Goal: Ask a question: Seek information or help from site administrators or community

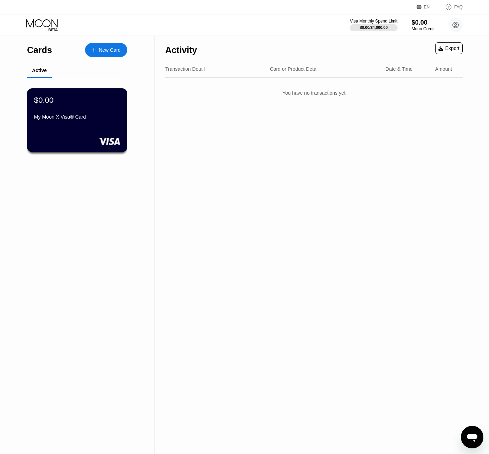
click at [56, 122] on div "My Moon X Visa® Card" at bounding box center [77, 118] width 86 height 8
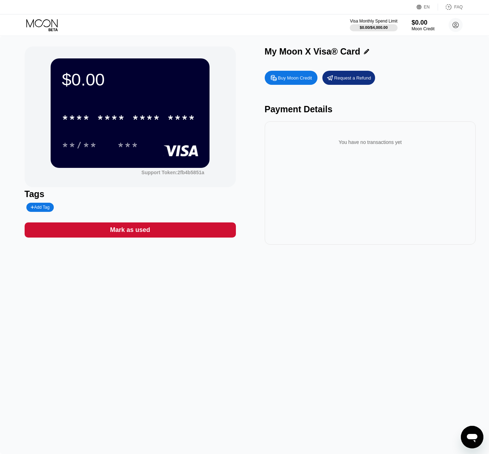
click at [301, 77] on div "Buy Moon Credit" at bounding box center [295, 78] width 34 height 6
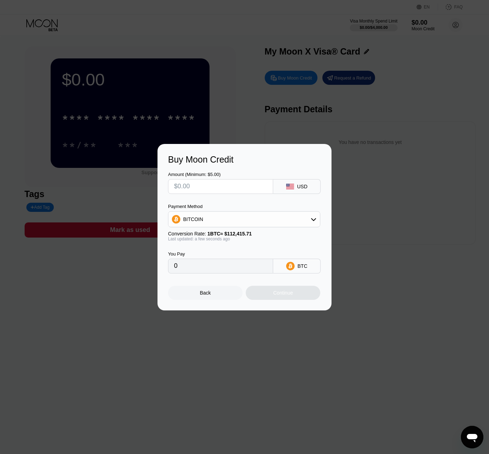
click at [238, 224] on div "BITCOIN" at bounding box center [244, 219] width 152 height 14
click at [201, 255] on span "USDT on TRON" at bounding box center [203, 254] width 36 height 6
type input "0.00"
click at [201, 188] on input "text" at bounding box center [220, 186] width 93 height 14
type input "$2"
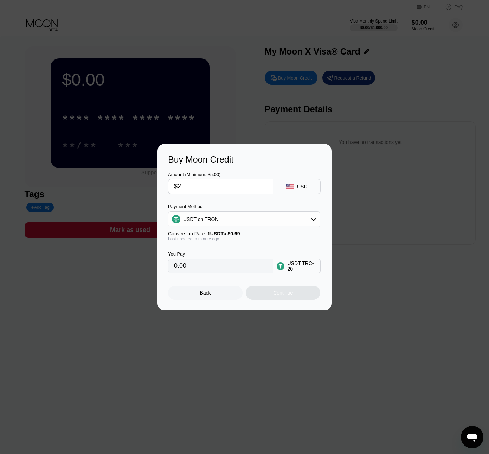
type input "2.02"
type input "$20"
type input "20.20"
type input "$20"
click at [285, 293] on div "Continue" at bounding box center [283, 293] width 20 height 6
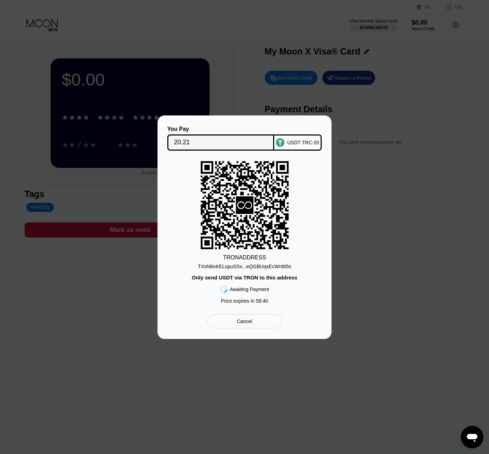
click at [245, 267] on div "TXsN6oKELopuSSx...eQGBUqxEcWn6t5s" at bounding box center [244, 266] width 93 height 6
click at [254, 271] on div "TRON ADDRESS TXsN6oKELopuSSx...eQGBUqxEcWn6t5s Only send USDT via TRON to this …" at bounding box center [244, 234] width 153 height 146
click at [255, 280] on div "Awaiting Payment Price expires in 54 : 52" at bounding box center [244, 293] width 49 height 27
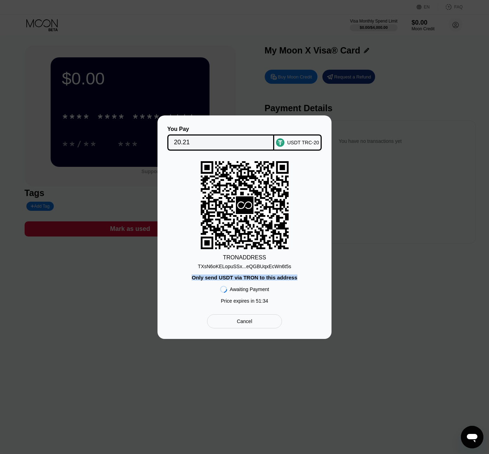
drag, startPoint x: 296, startPoint y: 278, endPoint x: 181, endPoint y: 275, distance: 115.1
click at [182, 275] on div "TRON ADDRESS TXsN6oKELopuSSx...eQGBUqxEcWn6t5s Only send USDT via TRON to this …" at bounding box center [244, 234] width 153 height 146
copy div "Only send USDT via TRON to this address"
click at [314, 185] on div "TRON ADDRESS TXsN6oKELopuSSx...eQGBUqxEcWn6t5s Only send USDT via TRON to this …" at bounding box center [244, 234] width 153 height 146
click at [387, 237] on div "You Pay 20.21 USDT TRC-20 TRON ADDRESS TXsN6oKELopuSSx...eQGBUqxEcWn6t5s Only s…" at bounding box center [244, 226] width 489 height 223
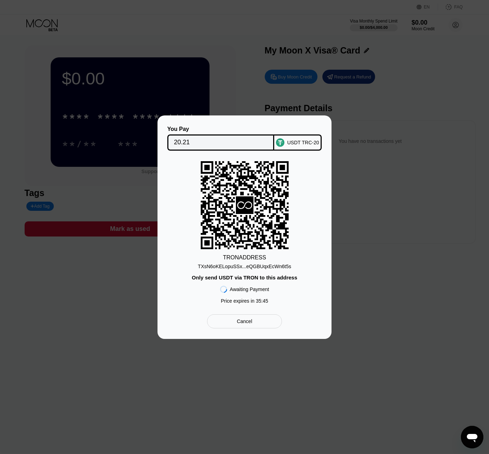
drag, startPoint x: 360, startPoint y: 277, endPoint x: 350, endPoint y: 281, distance: 10.9
click at [360, 277] on div "You Pay 20.21 USDT TRC-20 TRON ADDRESS TXsN6oKELopuSSx...eQGBUqxEcWn6t5s Only s…" at bounding box center [244, 226] width 489 height 223
click at [94, 262] on div "You Pay 20.21 USDT TRC-20 TRON ADDRESS TXsN6oKELopuSSx...eQGBUqxEcWn6t5s Only s…" at bounding box center [244, 226] width 489 height 223
click at [246, 323] on div "Cancel" at bounding box center [244, 321] width 15 height 6
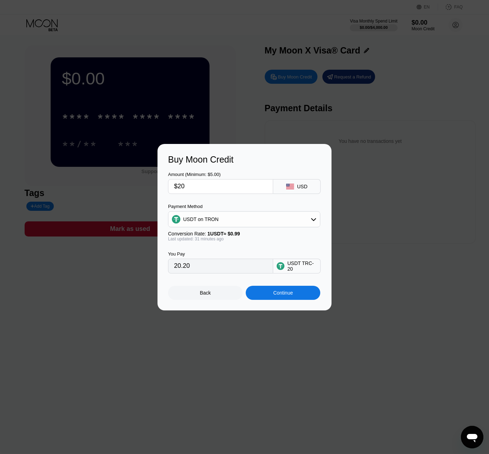
click at [282, 292] on div "Continue" at bounding box center [283, 293] width 20 height 6
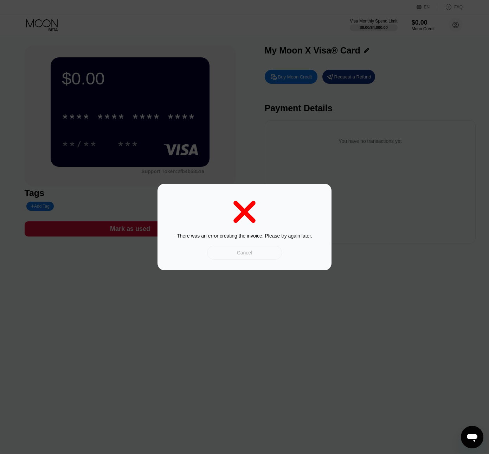
click at [248, 253] on div "Cancel" at bounding box center [244, 252] width 15 height 6
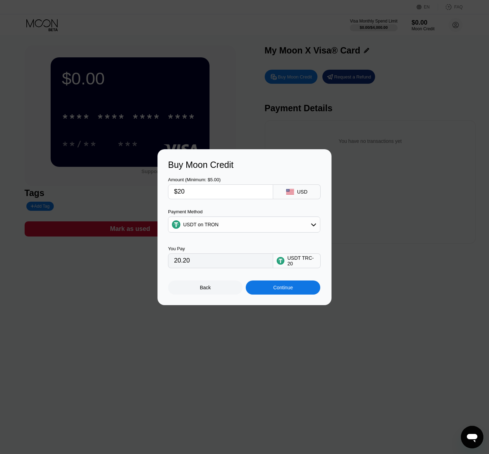
click at [201, 287] on div "Back" at bounding box center [205, 288] width 11 height 6
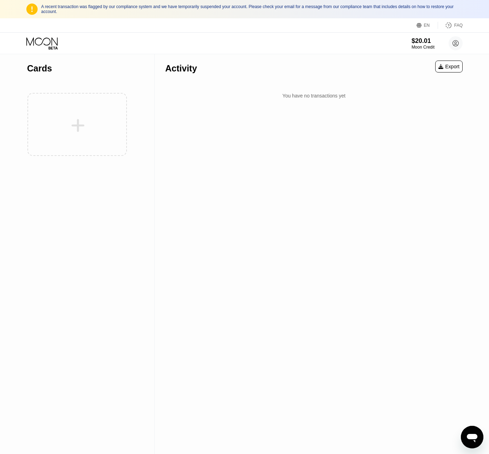
click at [81, 123] on div at bounding box center [77, 124] width 100 height 77
click at [426, 25] on div "EN" at bounding box center [427, 25] width 6 height 5
click at [407, 56] on div "Select an item" at bounding box center [385, 58] width 49 height 6
click at [395, 186] on div "Activity Export You have no transactions yet" at bounding box center [314, 254] width 319 height 400
click at [457, 43] on circle at bounding box center [456, 43] width 14 height 14
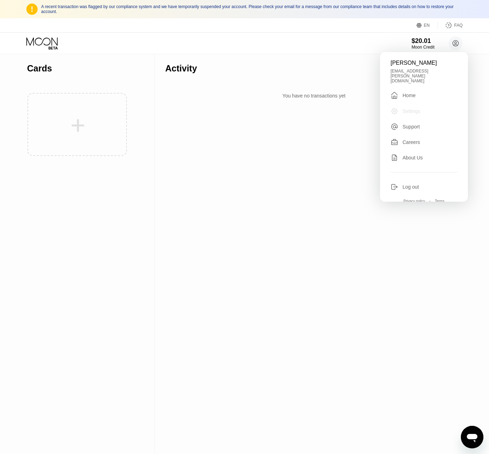
click at [408, 108] on div "Settings" at bounding box center [412, 111] width 18 height 6
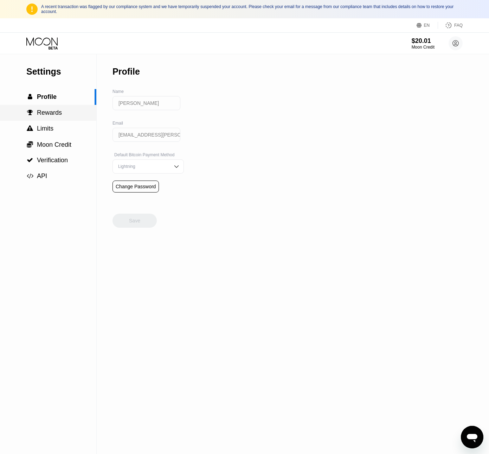
click at [47, 113] on span "Rewards" at bounding box center [49, 112] width 25 height 7
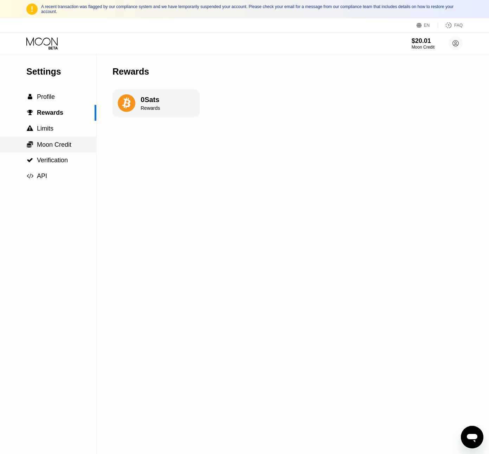
click at [53, 140] on div " Moon Credit" at bounding box center [48, 144] width 96 height 16
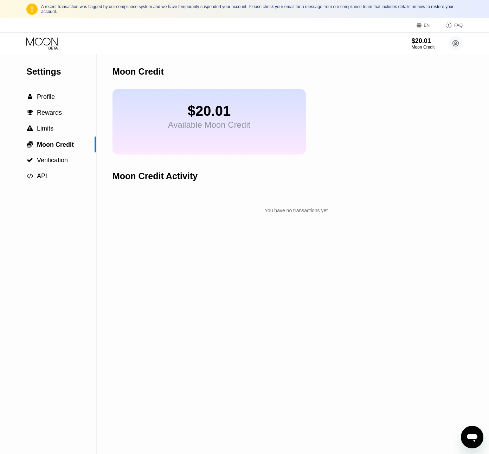
click at [171, 135] on div "$20.01 Available Moon Credit" at bounding box center [209, 121] width 193 height 65
click at [68, 166] on div " Verification" at bounding box center [48, 160] width 96 height 16
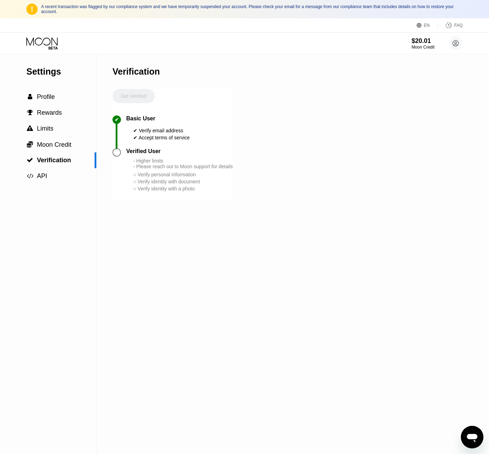
click at [112, 152] on div "Settings  Profile  Rewards  Limits  Moon Credit  Verification  API Verifi…" at bounding box center [244, 254] width 489 height 400
click at [51, 174] on div " API" at bounding box center [48, 175] width 96 height 7
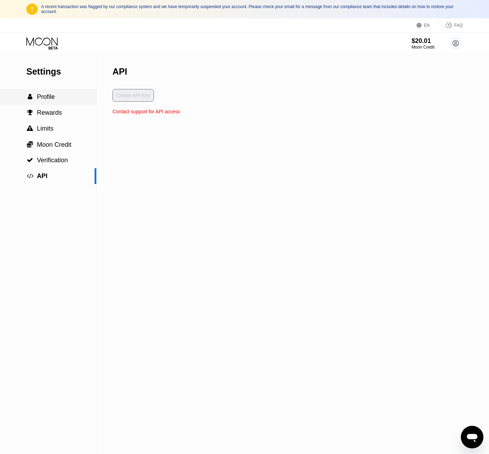
click at [49, 93] on span "Profile" at bounding box center [46, 96] width 18 height 7
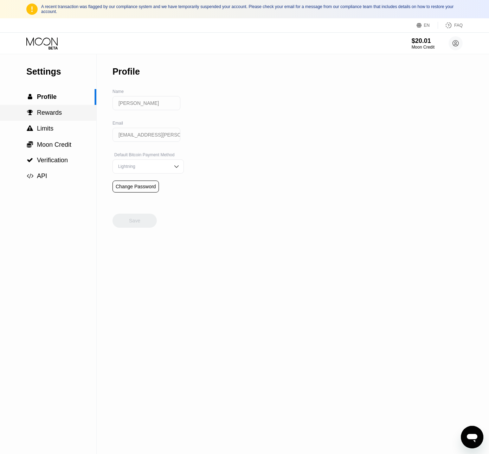
click at [38, 109] on span "Rewards" at bounding box center [49, 112] width 25 height 7
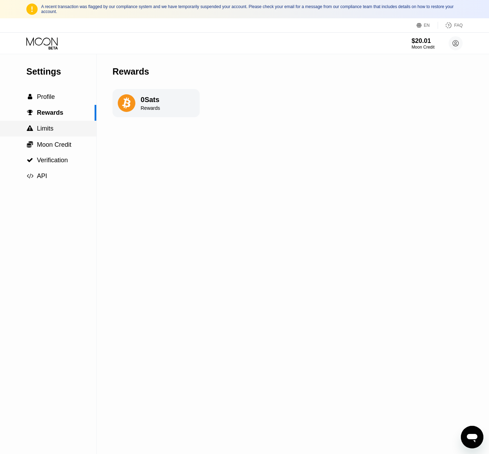
click at [45, 126] on span "Limits" at bounding box center [45, 128] width 17 height 7
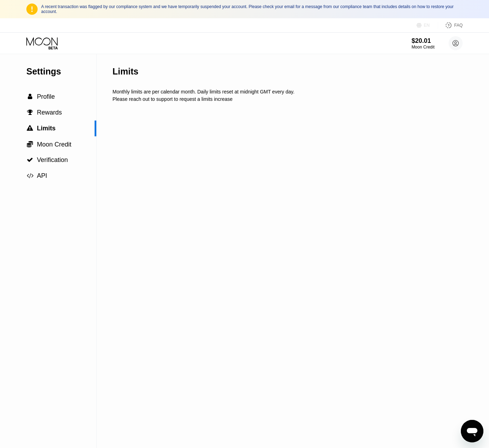
click at [426, 27] on div "EN" at bounding box center [427, 25] width 6 height 5
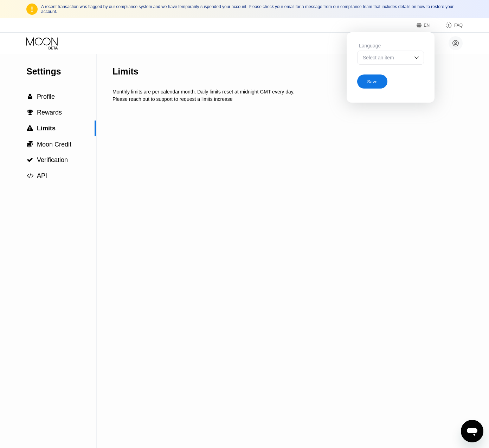
click at [426, 27] on div "EN" at bounding box center [427, 25] width 6 height 5
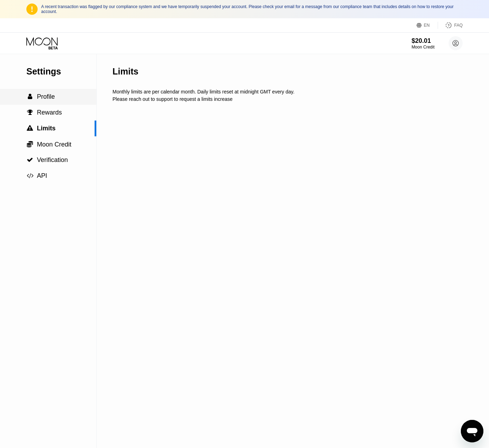
click at [51, 96] on span "Profile" at bounding box center [46, 96] width 18 height 7
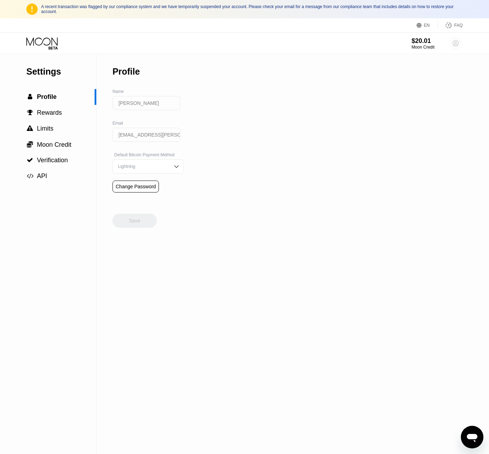
click at [456, 43] on circle at bounding box center [456, 43] width 14 height 14
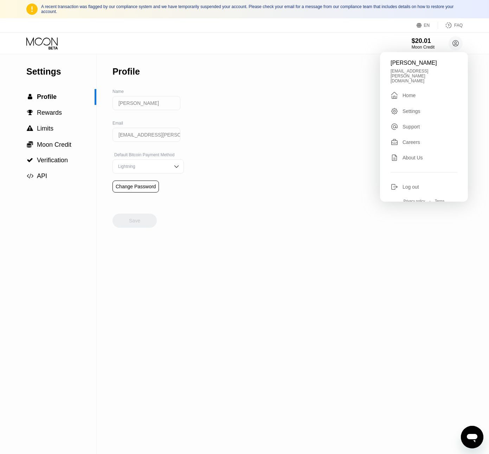
click at [411, 93] on div "Home" at bounding box center [409, 96] width 13 height 6
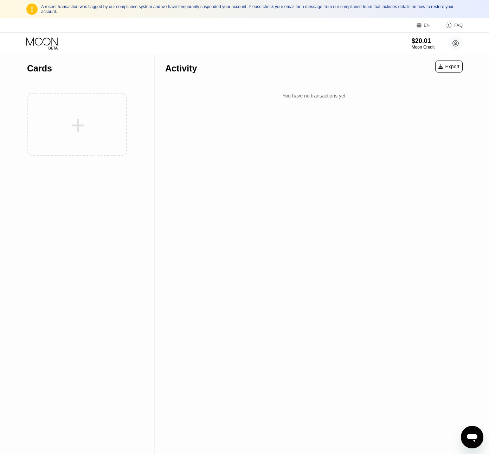
drag, startPoint x: 109, startPoint y: 123, endPoint x: 84, endPoint y: 125, distance: 24.7
click at [109, 123] on div at bounding box center [77, 124] width 100 height 77
click at [82, 125] on div at bounding box center [77, 124] width 100 height 77
click at [247, 15] on div "A recent transaction was flagged by our compliance system and we have temporari…" at bounding box center [244, 9] width 489 height 18
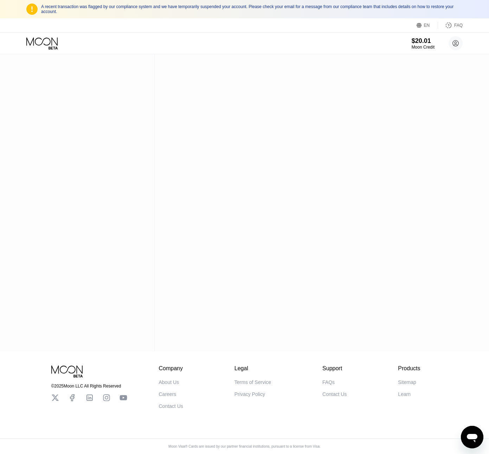
scroll to position [0, 0]
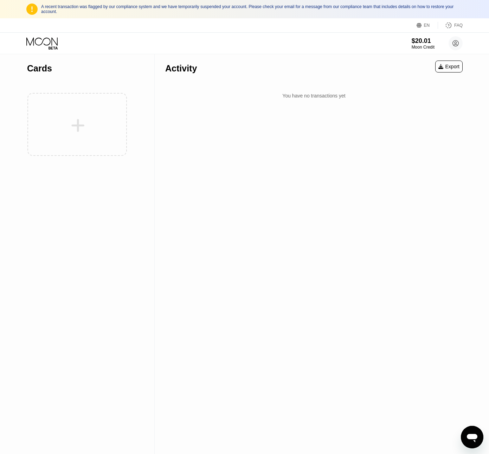
click at [475, 436] on icon "Open messaging window" at bounding box center [472, 438] width 11 height 8
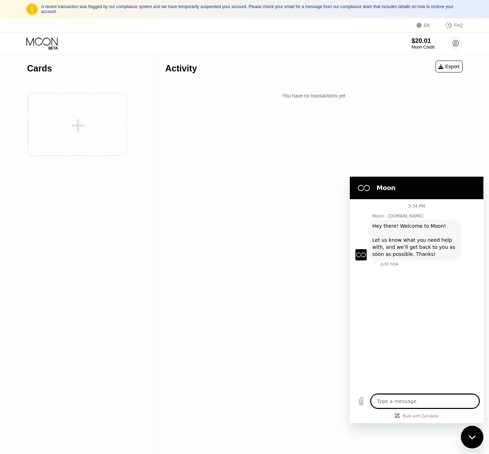
type textarea "x"
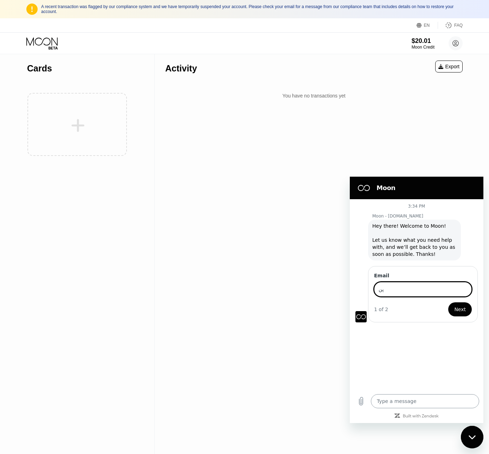
type input "پ"
type input "n"
type input "[EMAIL_ADDRESS][PERSON_NAME][DOMAIN_NAME]"
click at [463, 310] on span "Next" at bounding box center [460, 309] width 12 height 8
type textarea "x"
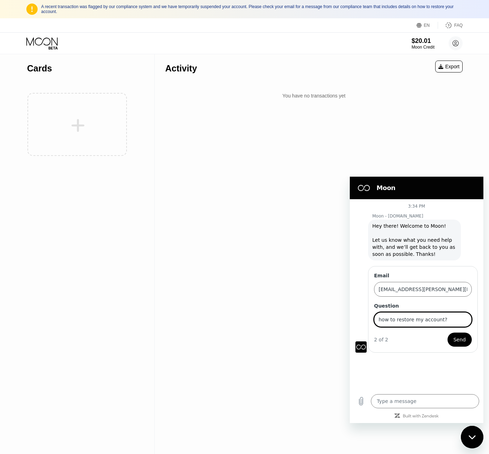
type input "how to restore my account?"
click at [462, 342] on span "Send" at bounding box center [460, 339] width 12 height 8
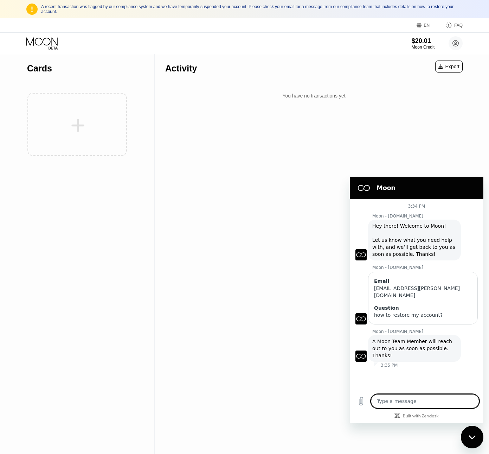
type textarea "x"
click at [75, 116] on div at bounding box center [77, 124] width 100 height 77
click at [75, 131] on div at bounding box center [77, 124] width 100 height 77
type textarea "x"
click at [422, 43] on div "$20.01" at bounding box center [424, 40] width 24 height 7
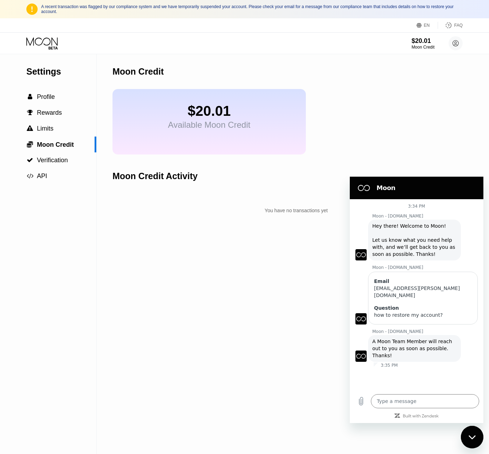
click at [185, 137] on div "$20.01 Available Moon Credit" at bounding box center [209, 121] width 193 height 65
click at [204, 117] on div "$20.01" at bounding box center [209, 111] width 82 height 16
click at [224, 109] on div "$20.01" at bounding box center [209, 111] width 82 height 16
click at [52, 160] on span "Verification" at bounding box center [52, 160] width 31 height 7
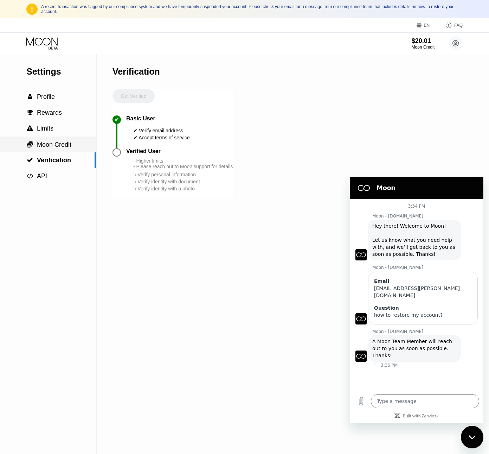
click at [55, 149] on div " Moon Credit" at bounding box center [48, 144] width 96 height 16
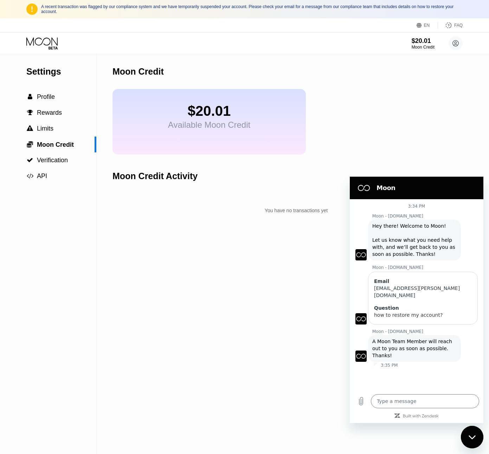
type textarea "x"
click at [250, 362] on div "Moon Credit $20.01 Available Moon Credit Moon Credit Activity You have no trans…" at bounding box center [297, 254] width 368 height 400
